Goal: Navigation & Orientation: Find specific page/section

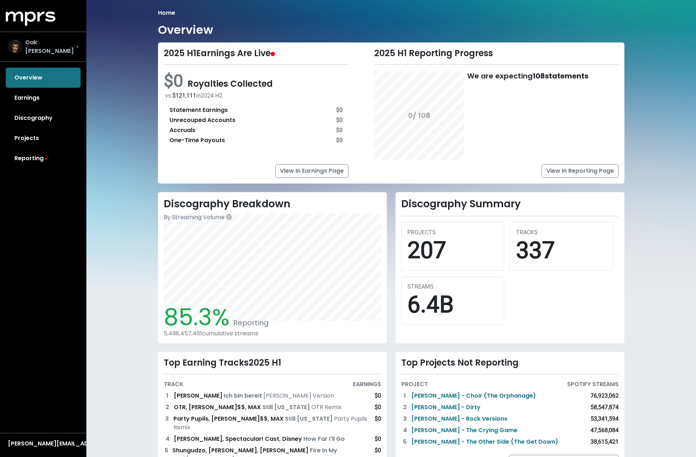
click at [59, 41] on div "Oak [PERSON_NAME]" at bounding box center [43, 46] width 71 height 17
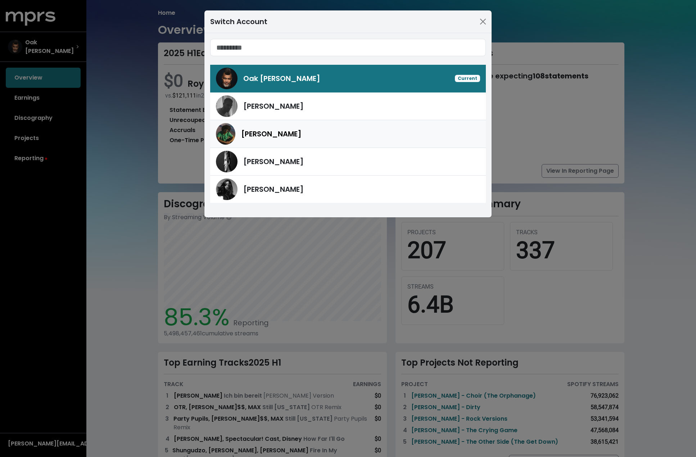
click at [277, 133] on span "[PERSON_NAME]" at bounding box center [271, 134] width 60 height 10
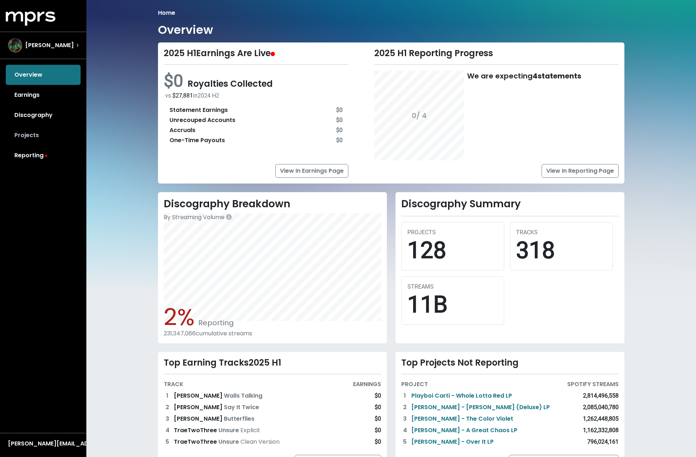
click at [18, 138] on link "Projects" at bounding box center [43, 135] width 75 height 20
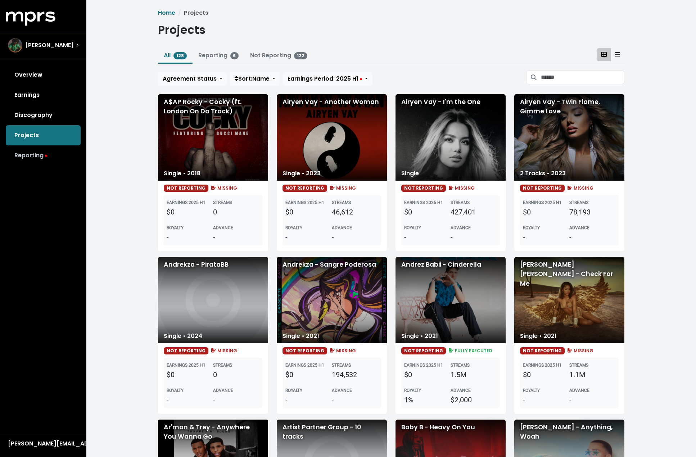
click at [30, 161] on link "Reporting" at bounding box center [43, 155] width 75 height 20
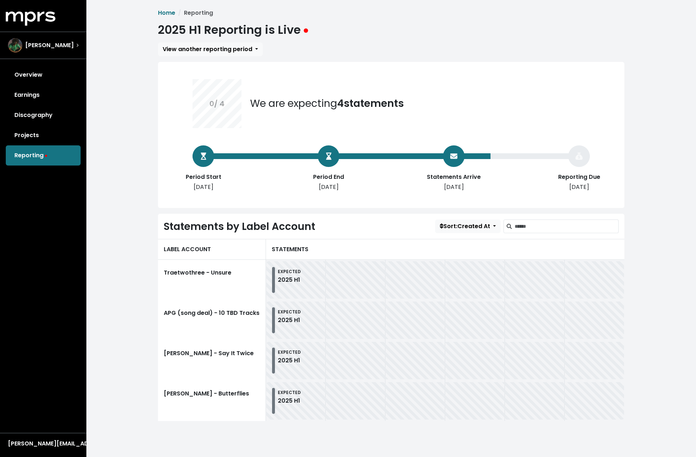
click at [450, 158] on icon at bounding box center [453, 156] width 7 height 5
